Goal: Task Accomplishment & Management: Use online tool/utility

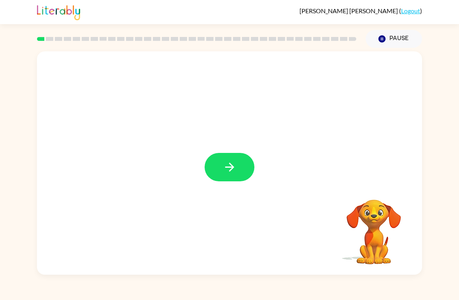
click at [223, 181] on button "button" at bounding box center [230, 167] width 50 height 28
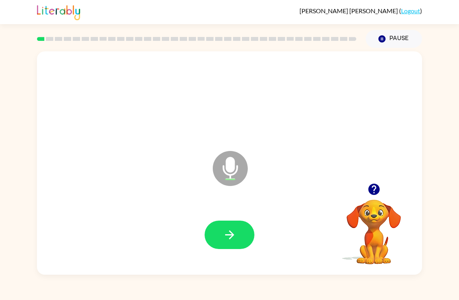
click at [226, 221] on button "button" at bounding box center [230, 235] width 50 height 28
click at [209, 234] on button "button" at bounding box center [230, 235] width 50 height 28
click at [227, 235] on icon "button" at bounding box center [230, 235] width 14 height 14
click at [232, 226] on button "button" at bounding box center [230, 235] width 50 height 28
click at [229, 241] on icon "button" at bounding box center [230, 235] width 14 height 14
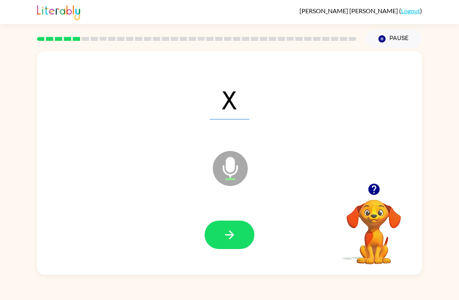
click at [240, 242] on button "button" at bounding box center [230, 235] width 50 height 28
click at [236, 238] on icon "button" at bounding box center [230, 235] width 14 height 14
click at [235, 241] on icon "button" at bounding box center [230, 235] width 14 height 14
click at [237, 234] on button "button" at bounding box center [230, 235] width 50 height 28
click at [242, 233] on button "button" at bounding box center [230, 235] width 50 height 28
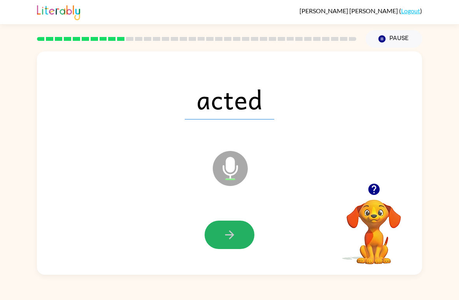
click at [227, 238] on icon "button" at bounding box center [230, 235] width 14 height 14
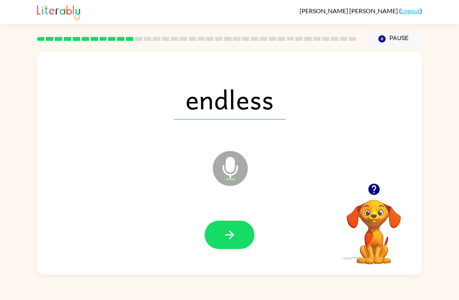
click at [237, 233] on button "button" at bounding box center [230, 235] width 50 height 28
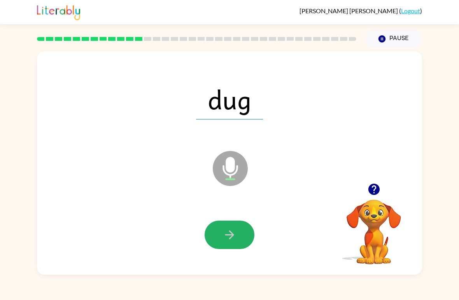
click at [236, 235] on icon "button" at bounding box center [230, 235] width 14 height 14
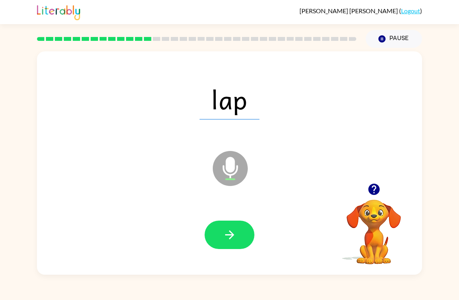
click at [235, 230] on icon "button" at bounding box center [230, 235] width 14 height 14
click at [236, 240] on icon "button" at bounding box center [230, 235] width 14 height 14
click at [233, 235] on icon "button" at bounding box center [229, 234] width 9 height 9
click at [241, 236] on button "button" at bounding box center [230, 235] width 50 height 28
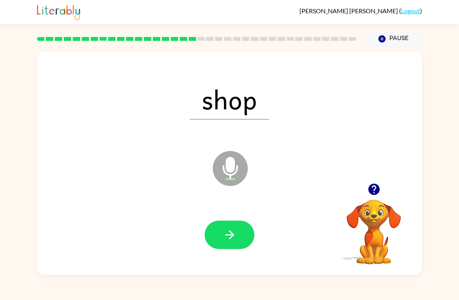
click at [238, 235] on button "button" at bounding box center [230, 235] width 50 height 28
click at [235, 240] on icon "button" at bounding box center [230, 235] width 14 height 14
click at [237, 243] on button "button" at bounding box center [230, 235] width 50 height 28
click at [244, 234] on button "button" at bounding box center [230, 235] width 50 height 28
click at [233, 233] on icon "button" at bounding box center [230, 235] width 14 height 14
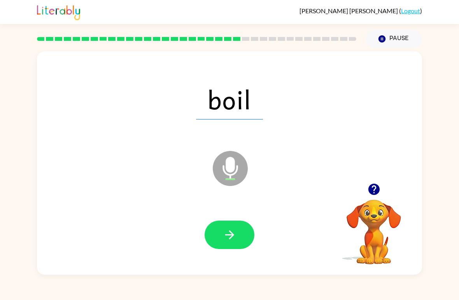
click at [233, 247] on button "button" at bounding box center [230, 235] width 50 height 28
click at [242, 237] on button "button" at bounding box center [230, 235] width 50 height 28
click at [234, 241] on icon "button" at bounding box center [230, 235] width 14 height 14
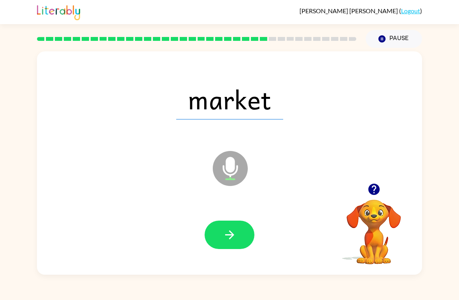
click at [231, 242] on icon "button" at bounding box center [230, 235] width 14 height 14
click at [241, 237] on button "button" at bounding box center [230, 235] width 50 height 28
click at [235, 242] on icon "button" at bounding box center [230, 235] width 14 height 14
click at [240, 229] on button "button" at bounding box center [230, 235] width 50 height 28
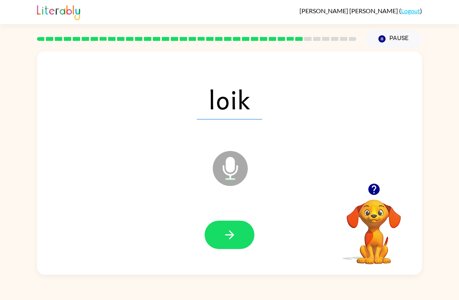
click at [236, 232] on icon "button" at bounding box center [230, 235] width 14 height 14
click at [235, 231] on icon "button" at bounding box center [230, 235] width 14 height 14
click at [224, 245] on button "button" at bounding box center [230, 235] width 50 height 28
click at [230, 235] on icon "button" at bounding box center [229, 234] width 9 height 9
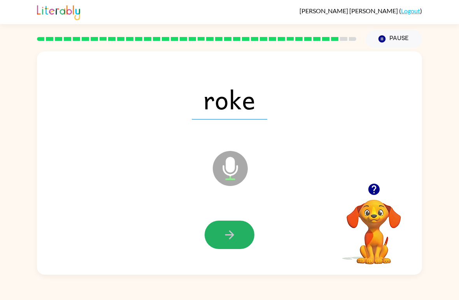
click at [227, 231] on icon "button" at bounding box center [230, 235] width 14 height 14
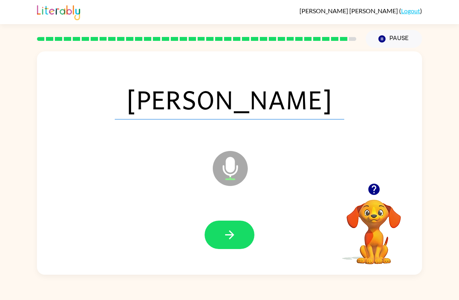
click at [231, 240] on icon "button" at bounding box center [230, 235] width 14 height 14
